Goal: Information Seeking & Learning: Find specific fact

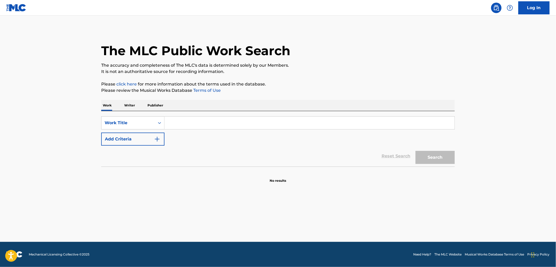
click at [178, 121] on input "Search Form" at bounding box center [310, 123] width 290 height 13
paste input "Ring The Bells (Presentation)"
drag, startPoint x: 200, startPoint y: 122, endPoint x: 292, endPoint y: 122, distance: 91.3
click at [292, 122] on input "Ring The Bells (Presentation)" at bounding box center [310, 123] width 290 height 13
type input "Ring The Bells"
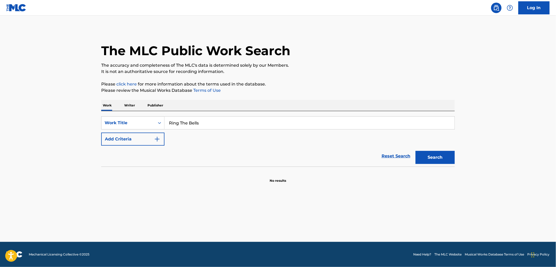
click at [416, 151] on button "Search" at bounding box center [435, 157] width 39 height 13
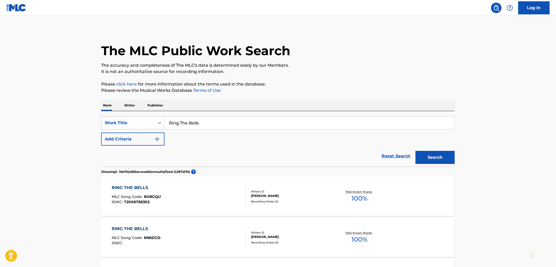
click at [195, 126] on input "Ring The Bells" at bounding box center [310, 123] width 290 height 13
click at [442, 160] on button "Search" at bounding box center [435, 157] width 39 height 13
click at [143, 142] on button "Add Criteria" at bounding box center [132, 139] width 63 height 13
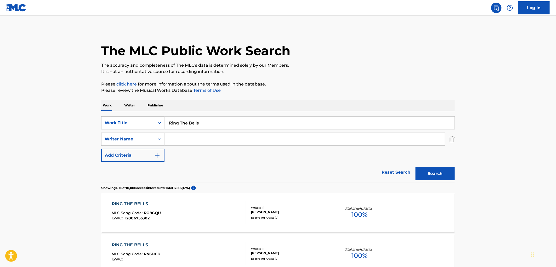
click at [176, 140] on input "Search Form" at bounding box center [305, 139] width 280 height 13
type input "wood"
click at [416, 167] on button "Search" at bounding box center [435, 173] width 39 height 13
click at [197, 124] on input "Ring The Bells" at bounding box center [310, 123] width 290 height 13
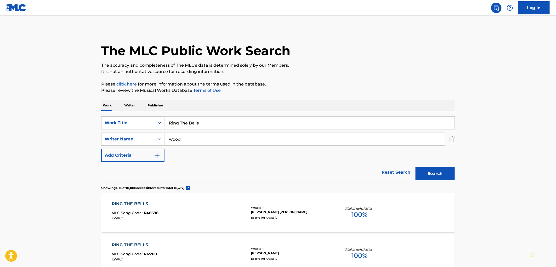
click at [197, 124] on input "Ring The Bells" at bounding box center [310, 123] width 290 height 13
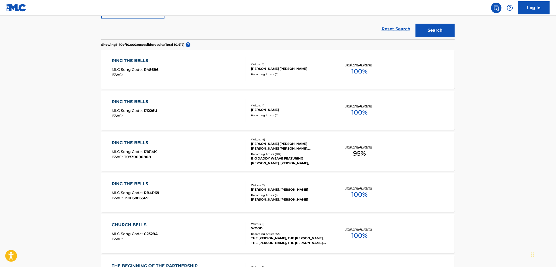
scroll to position [145, 0]
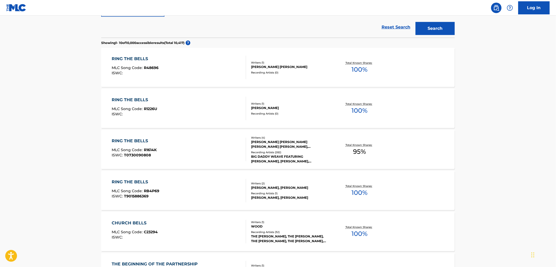
click at [294, 142] on div "[PERSON_NAME] [PERSON_NAME] [PERSON_NAME] [PERSON_NAME], [PERSON_NAME] [PERSON_…" at bounding box center [290, 144] width 79 height 9
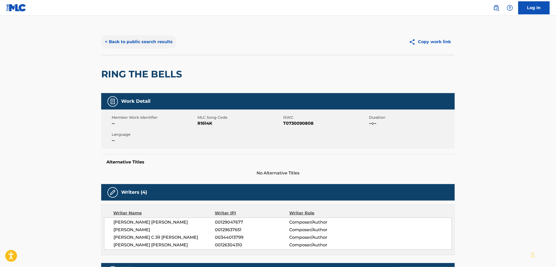
click at [138, 42] on button "< Back to public search results" at bounding box center [138, 41] width 75 height 13
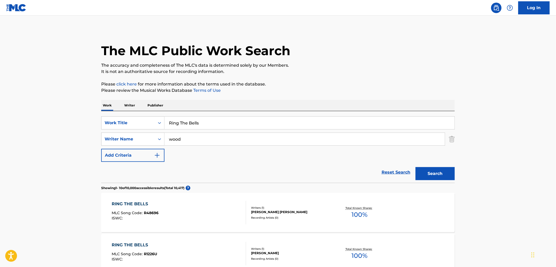
click at [176, 138] on input "wood" at bounding box center [305, 139] width 280 height 13
type input "Q"
click at [183, 122] on input "Ring The Bells" at bounding box center [310, 123] width 290 height 13
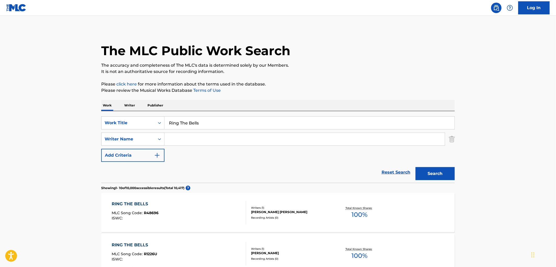
click at [183, 122] on input "Ring The Bells" at bounding box center [310, 123] width 290 height 13
paste input "Because We Believe (Christmas Version)"
drag, startPoint x: 212, startPoint y: 122, endPoint x: 286, endPoint y: 128, distance: 74.5
click at [286, 128] on input "Because We Believe (Christmas Version)" at bounding box center [310, 123] width 290 height 13
type input "Because We Believe"
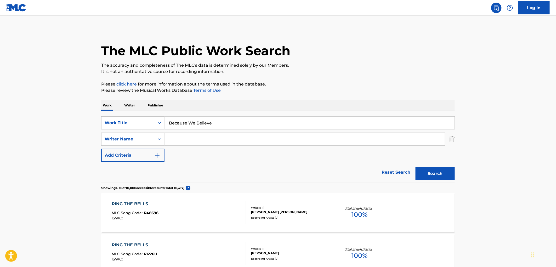
click at [256, 139] on input "Search Form" at bounding box center [305, 139] width 280 height 13
click at [416, 167] on button "Search" at bounding box center [435, 173] width 39 height 13
type input "[PERSON_NAME]"
click at [416, 167] on button "Search" at bounding box center [435, 173] width 39 height 13
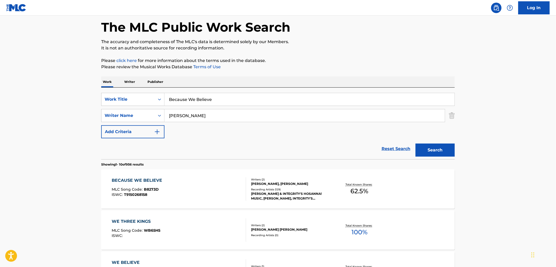
scroll to position [58, 0]
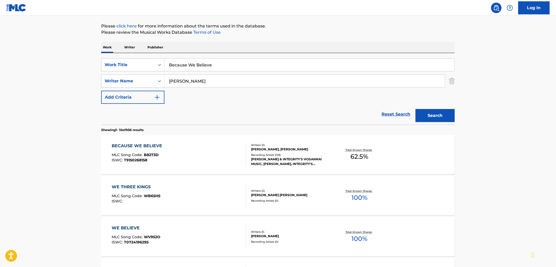
click at [135, 147] on div "BECAUSE WE BELIEVE" at bounding box center [138, 146] width 53 height 6
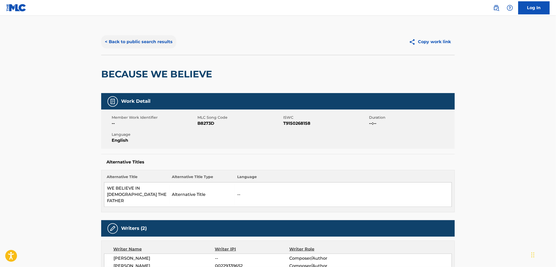
click at [155, 40] on button "< Back to public search results" at bounding box center [138, 41] width 75 height 13
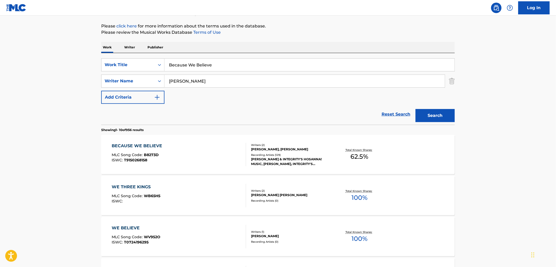
click at [200, 66] on input "Because We Believe" at bounding box center [310, 65] width 290 height 13
paste input "Glorious Impossibl"
type input "Glorious Impossible"
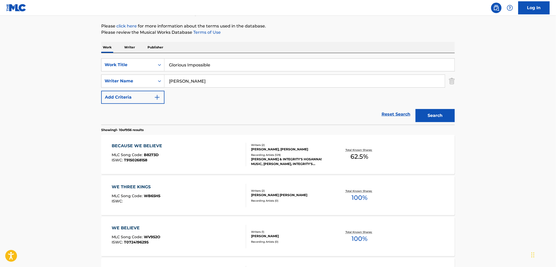
click at [181, 80] on input "[PERSON_NAME]" at bounding box center [305, 81] width 280 height 13
type input "[PERSON_NAME]"
click at [416, 109] on button "Search" at bounding box center [435, 115] width 39 height 13
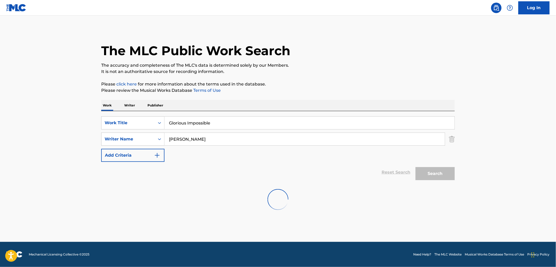
scroll to position [0, 0]
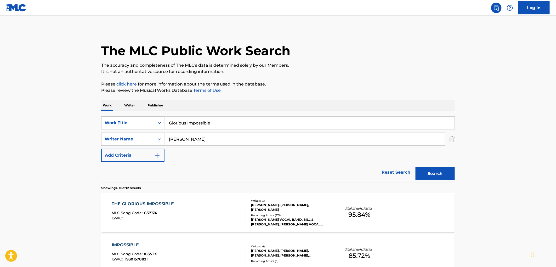
click at [138, 204] on div "THE GLORIOUS IMPOSSIBLE" at bounding box center [144, 204] width 65 height 6
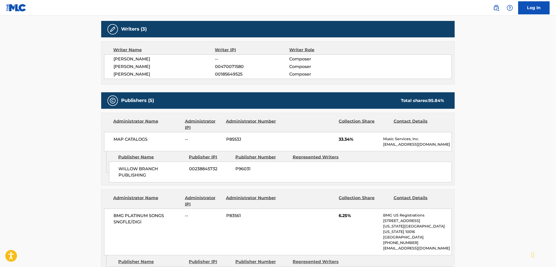
scroll to position [203, 0]
